Goal: Task Accomplishment & Management: Complete application form

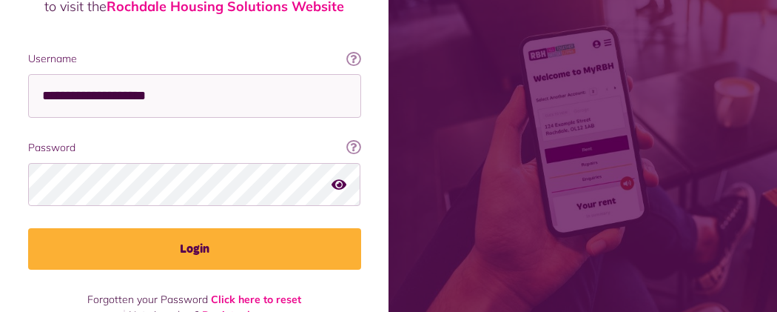
scroll to position [262, 0]
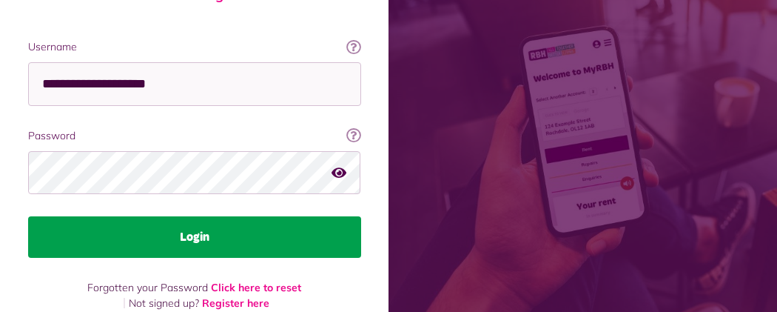
click at [361, 216] on button "Login" at bounding box center [194, 236] width 333 height 41
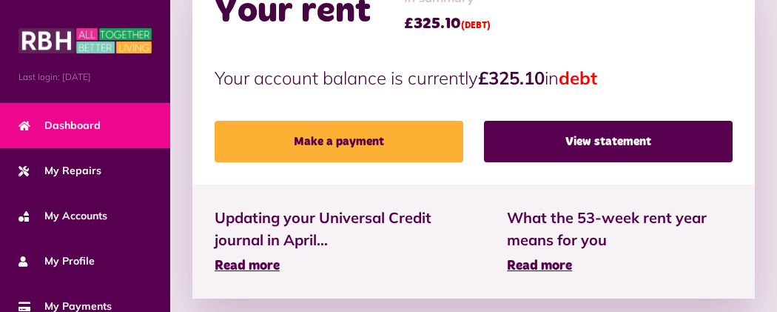
scroll to position [532, 0]
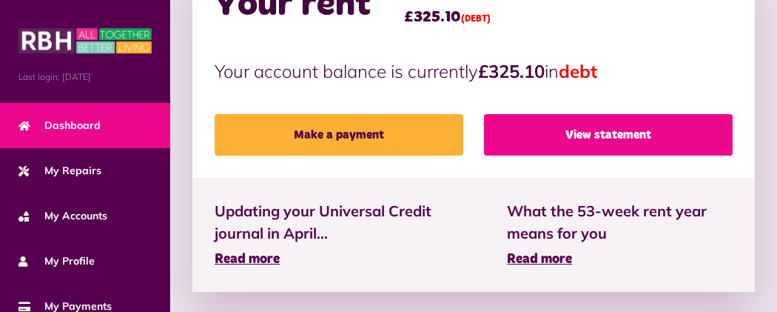
click at [572, 116] on link "View statement" at bounding box center [608, 134] width 249 height 41
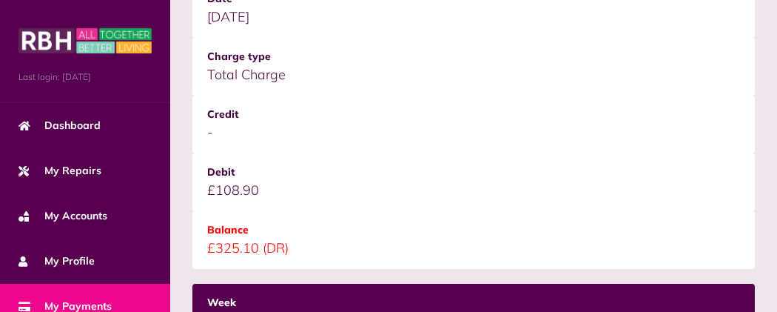
scroll to position [503, 0]
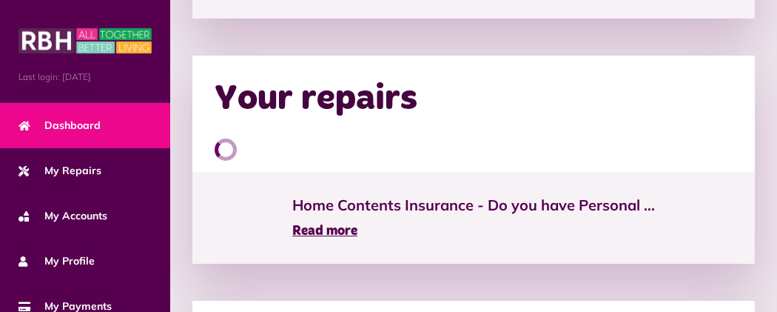
scroll to position [1141, 0]
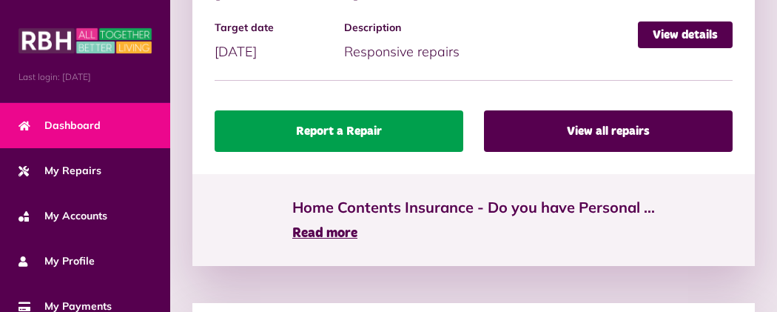
click at [215, 110] on link "Report a Repair" at bounding box center [339, 130] width 249 height 41
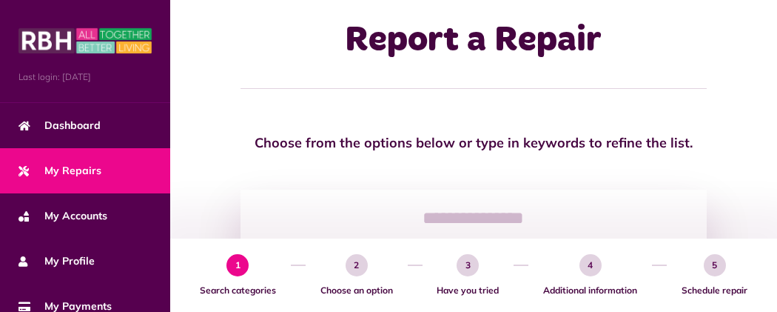
scroll to position [29, 0]
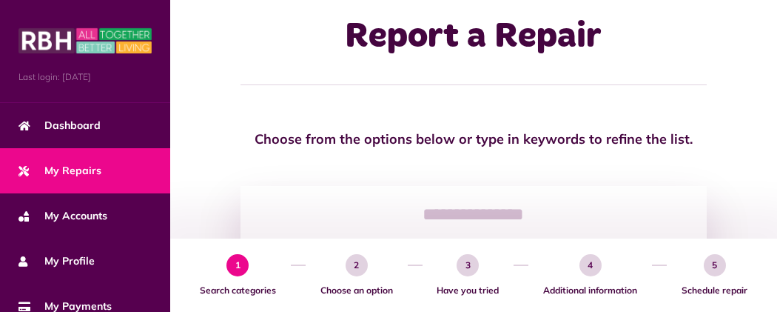
click at [226, 258] on span "1" at bounding box center [237, 265] width 22 height 22
click at [226, 262] on span "1" at bounding box center [237, 265] width 22 height 22
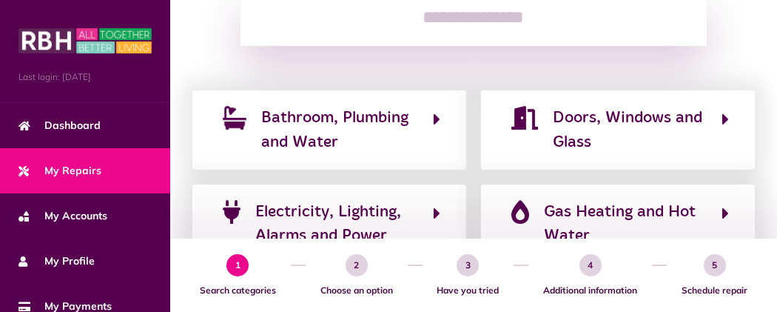
scroll to position [229, 0]
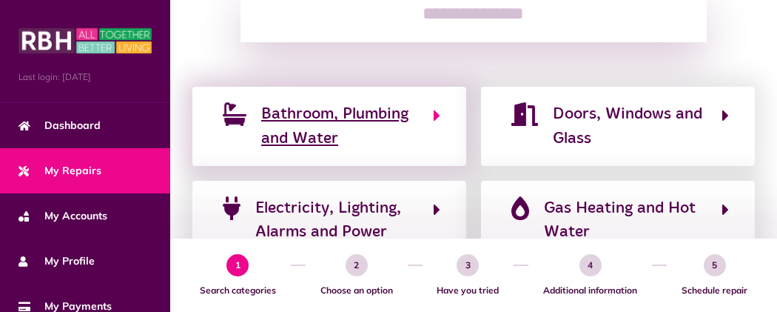
click at [261, 118] on span "Bathroom, Plumbing and Water" at bounding box center [339, 126] width 157 height 48
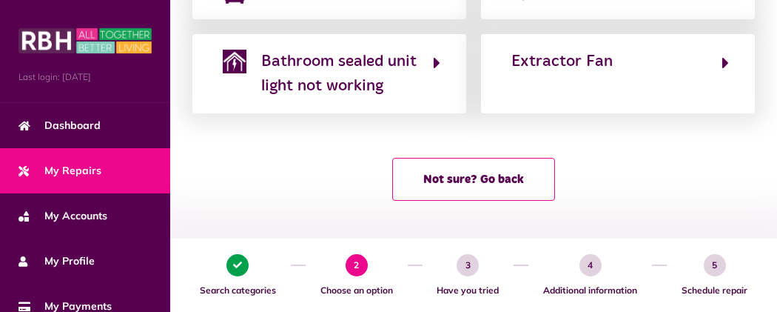
scroll to position [591, 0]
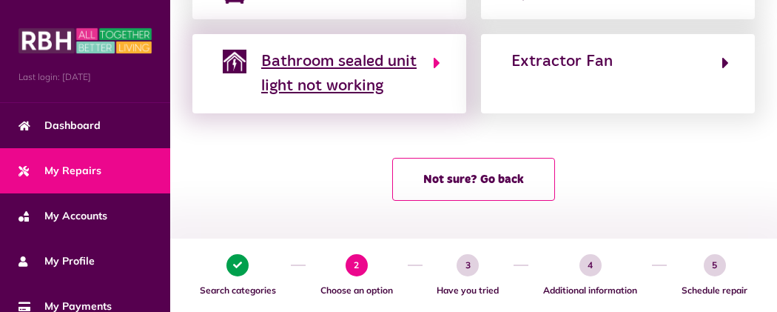
click at [261, 98] on div "Bathroom sealed unit light not working" at bounding box center [339, 74] width 157 height 48
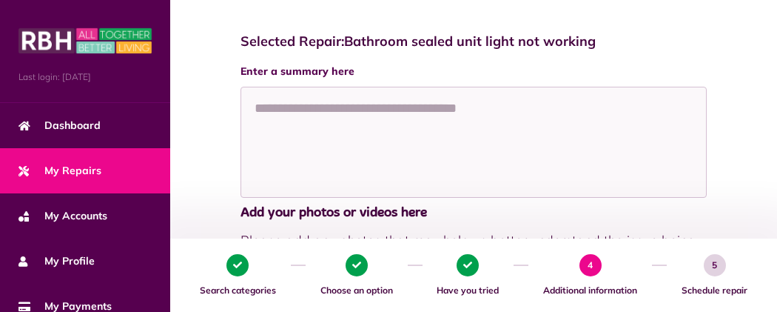
scroll to position [206, 0]
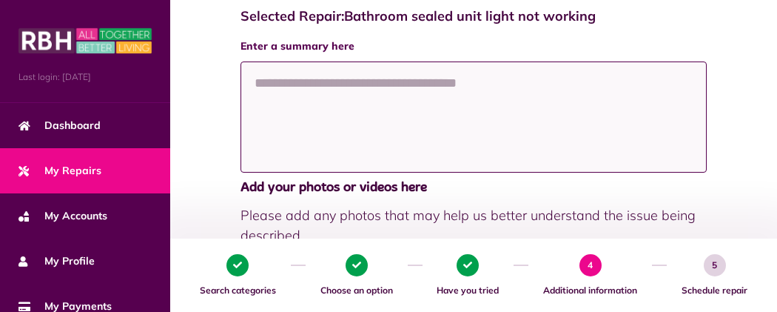
click at [241, 95] on textarea at bounding box center [474, 116] width 466 height 111
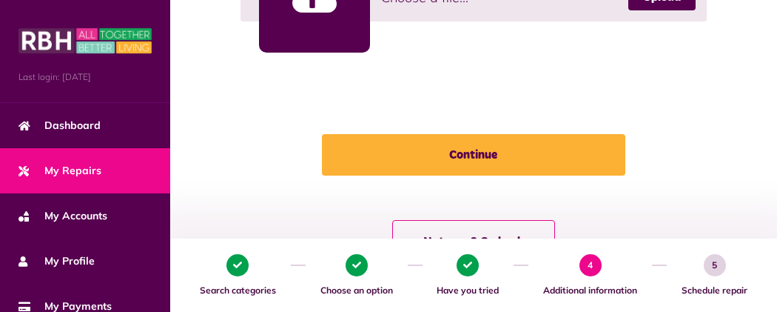
scroll to position [539, 0]
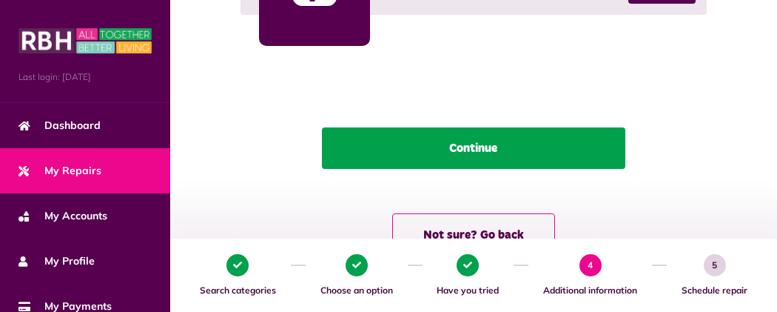
type textarea "**********"
click at [395, 134] on button "Continue" at bounding box center [473, 147] width 303 height 41
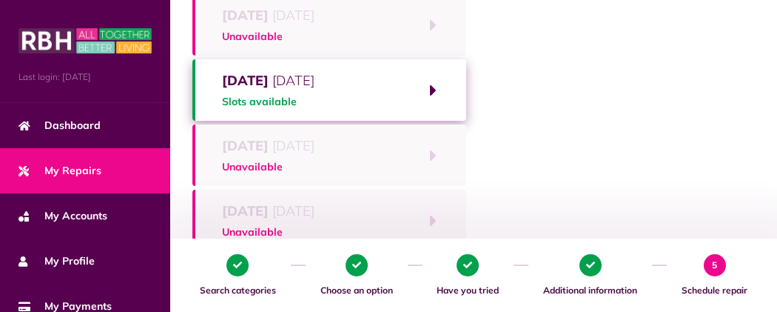
scroll to position [266, 0]
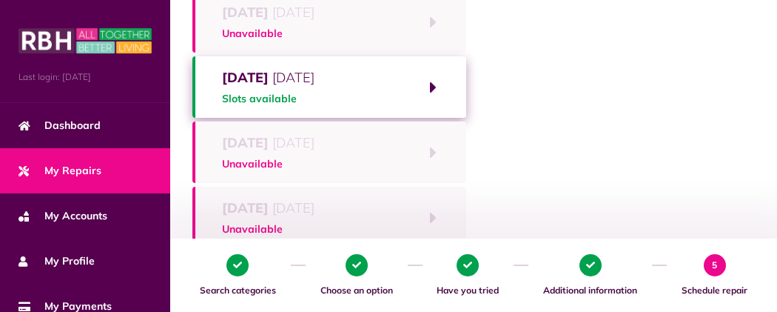
click at [222, 84] on span "Wednesday 17th September 2025" at bounding box center [268, 77] width 93 height 20
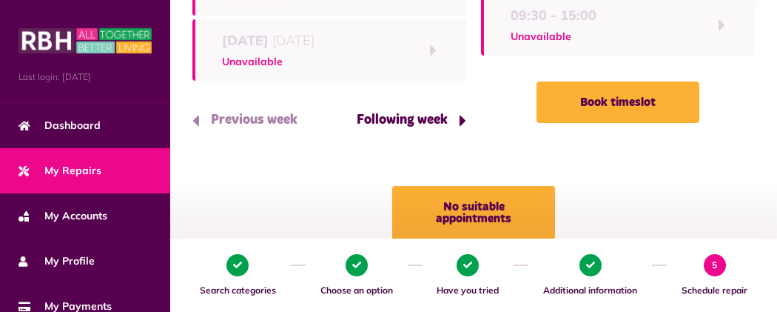
scroll to position [435, 0]
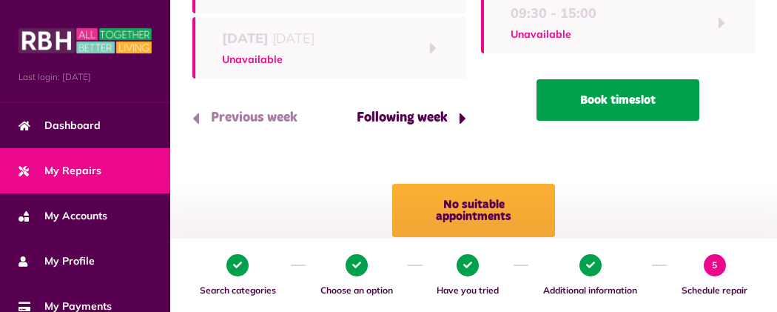
click at [537, 121] on button "Book timeslot" at bounding box center [618, 99] width 163 height 41
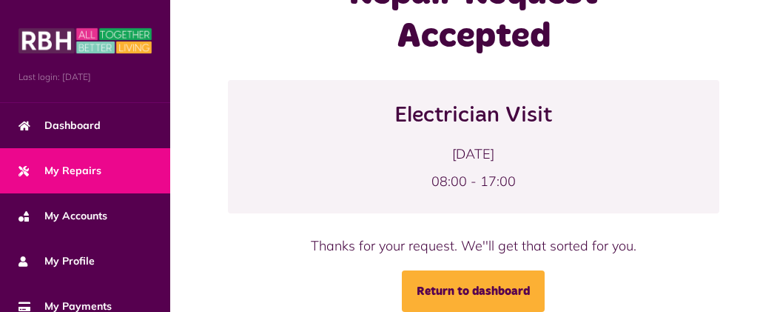
scroll to position [49, 0]
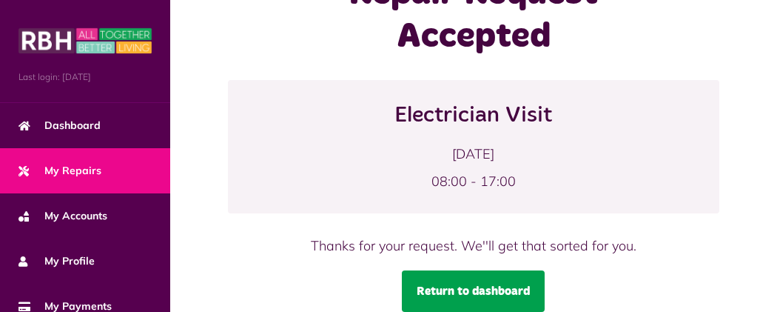
click at [402, 288] on link "Return to dashboard" at bounding box center [473, 290] width 143 height 41
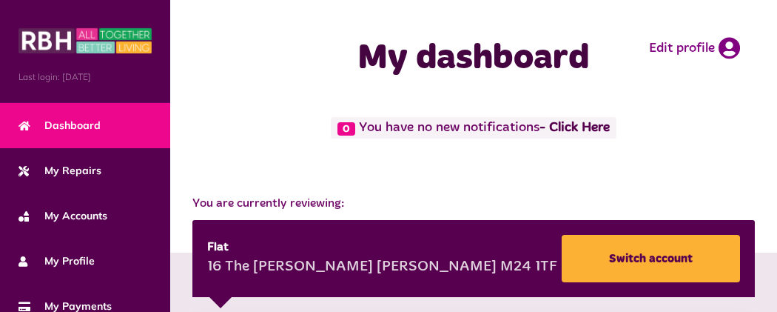
click at [0, 0] on button "Menu" at bounding box center [0, 0] width 0 height 0
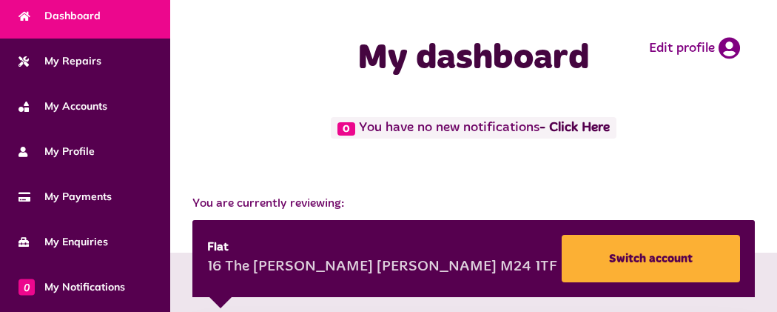
scroll to position [290, 0]
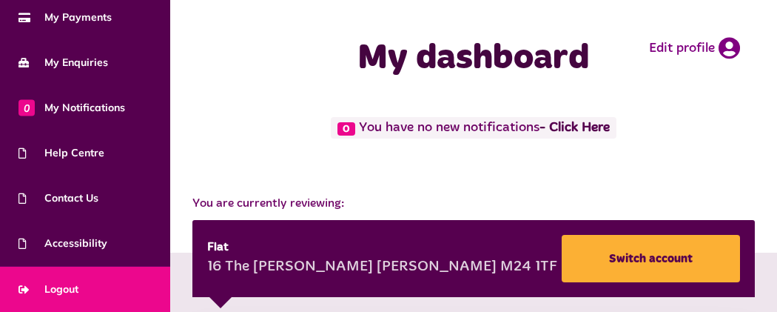
click at [136, 286] on link "Logout" at bounding box center [85, 288] width 170 height 45
